Goal: Transaction & Acquisition: Purchase product/service

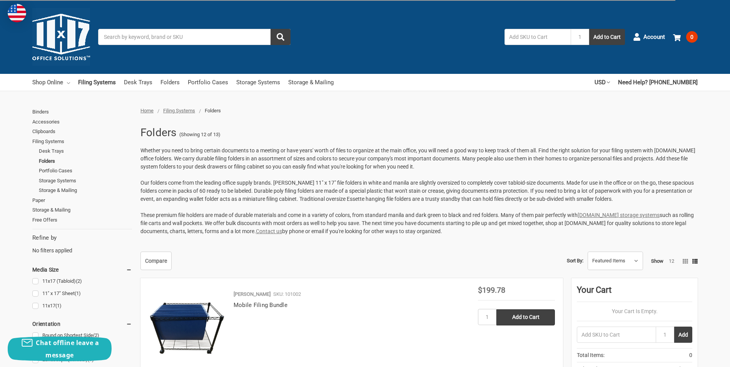
click at [52, 83] on link "Shop Online" at bounding box center [51, 82] width 38 height 17
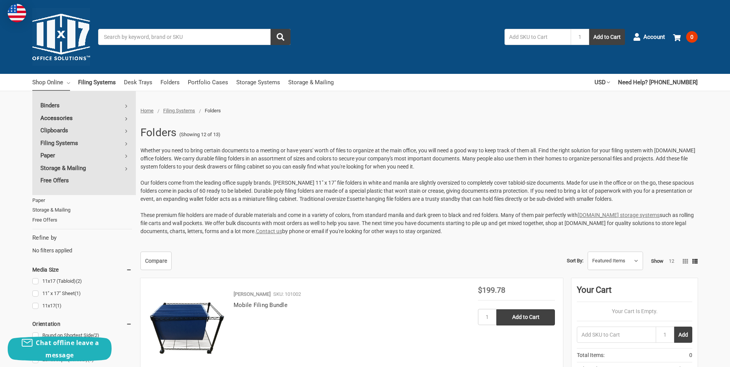
click at [70, 117] on link "Accessories" at bounding box center [83, 118] width 103 height 12
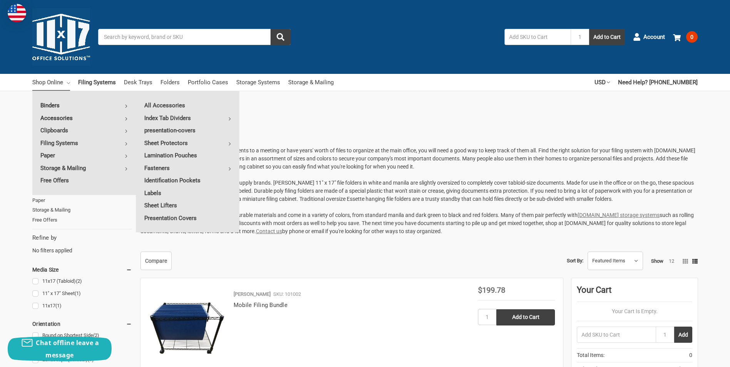
click at [67, 101] on link "Binders" at bounding box center [83, 105] width 103 height 12
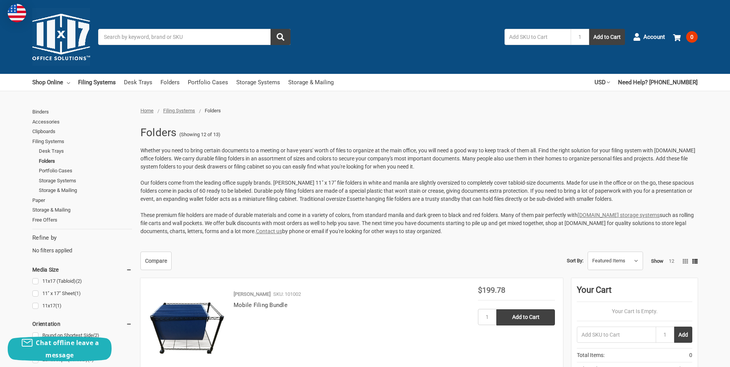
click at [72, 40] on img at bounding box center [61, 37] width 58 height 58
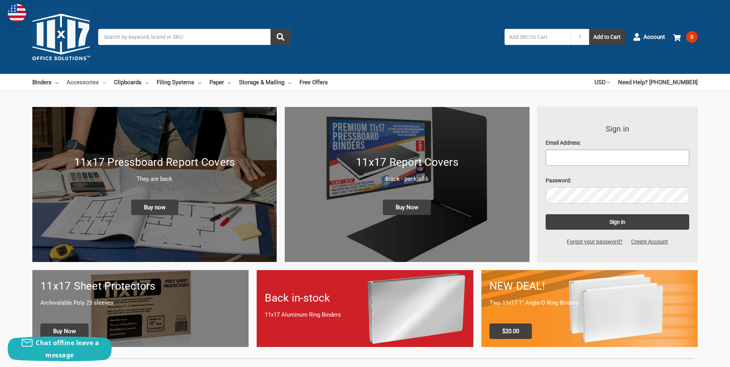
type input "[EMAIL_ADDRESS][PERSON_NAME][PERSON_NAME][DOMAIN_NAME]"
click at [86, 82] on link "Accessories" at bounding box center [86, 82] width 39 height 17
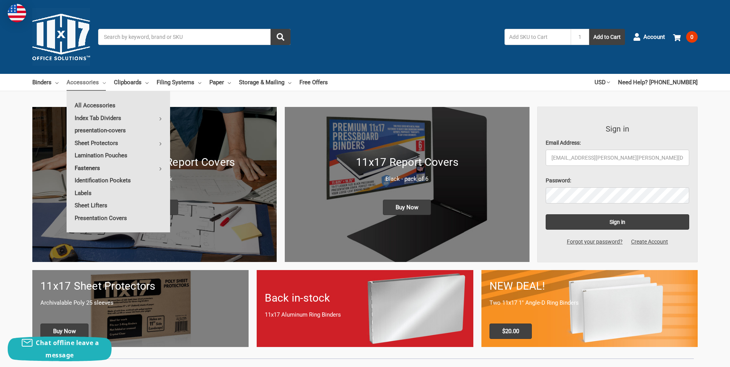
click at [117, 167] on link "Fasteners" at bounding box center [118, 168] width 103 height 12
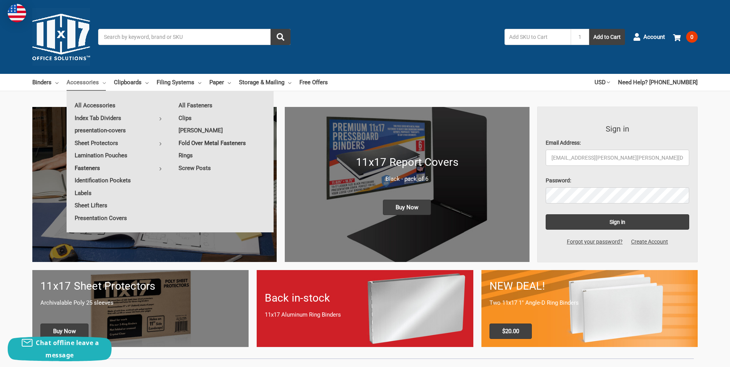
click at [207, 143] on link "Fold Over Metal Fasteners" at bounding box center [221, 143] width 103 height 12
